Goal: Information Seeking & Learning: Learn about a topic

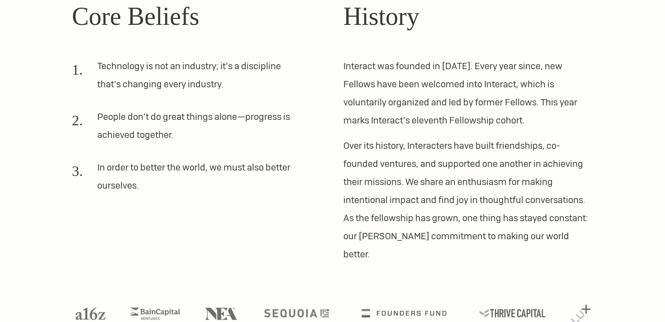
scroll to position [321, 0]
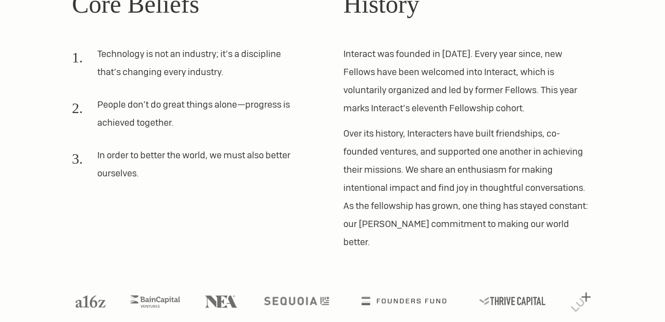
click at [477, 103] on p "Interact was founded in [DATE]. Every year since, new Fellows have been welcome…" at bounding box center [468, 81] width 250 height 72
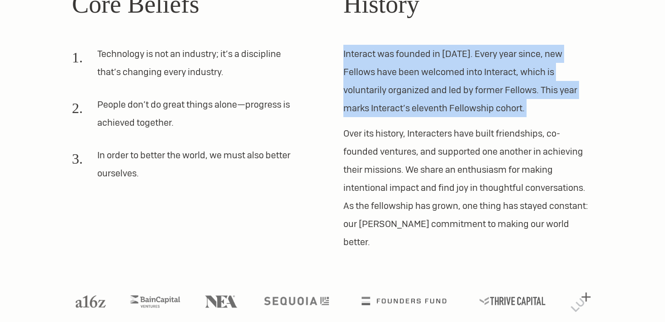
click at [477, 103] on p "Interact was founded in [DATE]. Every year since, new Fellows have been welcome…" at bounding box center [468, 81] width 250 height 72
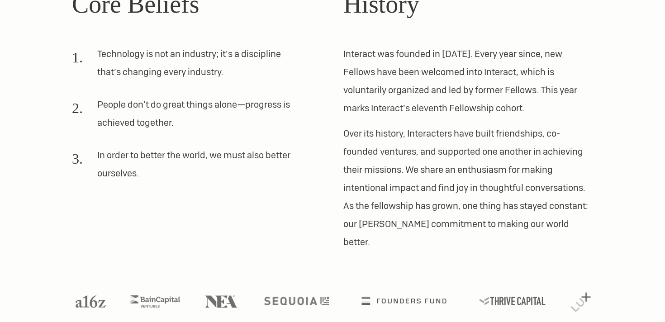
click at [462, 139] on p "Over its history, Interacters have built friendships, co-founded ventures, and …" at bounding box center [468, 187] width 250 height 127
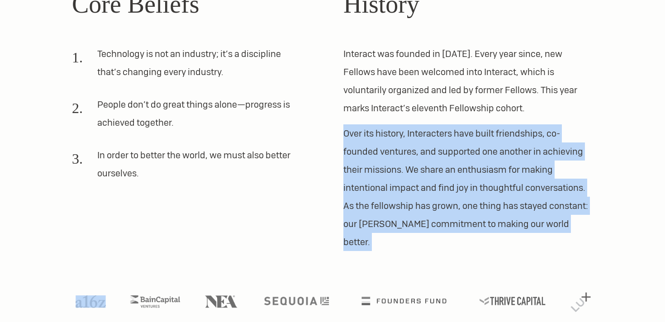
click at [462, 139] on p "Over its history, Interacters have built friendships, co-founded ventures, and …" at bounding box center [468, 187] width 250 height 127
click at [466, 138] on p "Over its history, Interacters have built friendships, co-founded ventures, and …" at bounding box center [468, 187] width 250 height 127
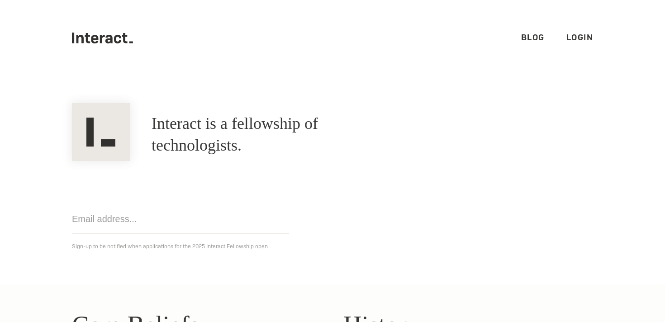
click at [533, 36] on link "Blog" at bounding box center [533, 37] width 24 height 10
